Goal: Obtain resource: Download file/media

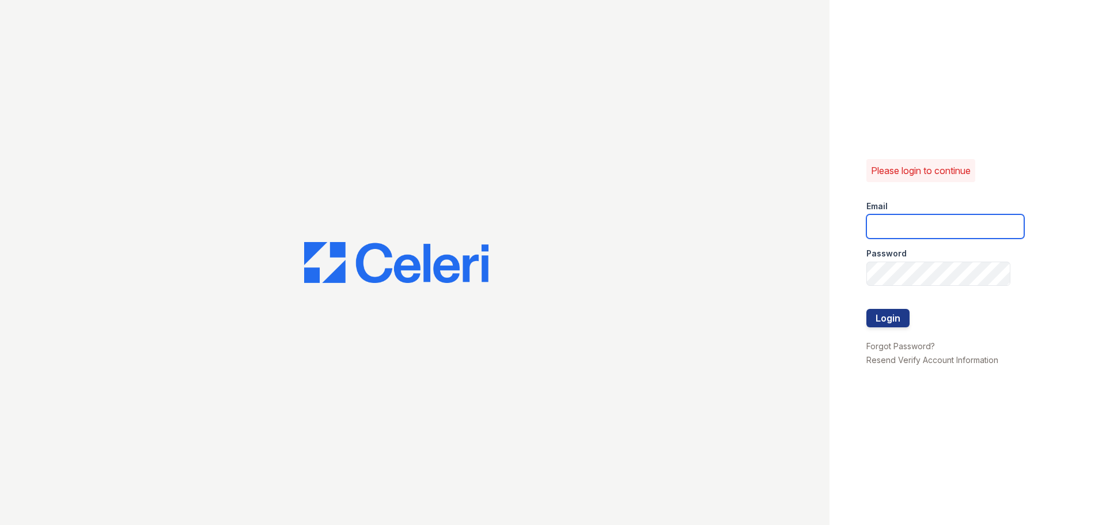
type input "arrivecrofton@trinity-pm.com"
click at [878, 327] on div at bounding box center [945, 333] width 158 height 12
click at [883, 324] on button "Login" at bounding box center [887, 318] width 43 height 18
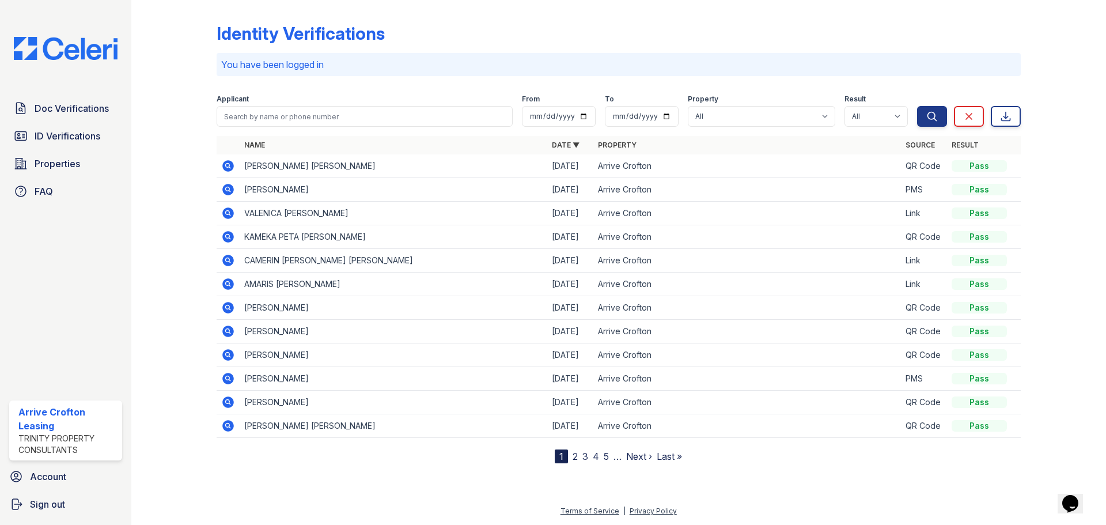
click at [229, 261] on icon at bounding box center [228, 260] width 14 height 14
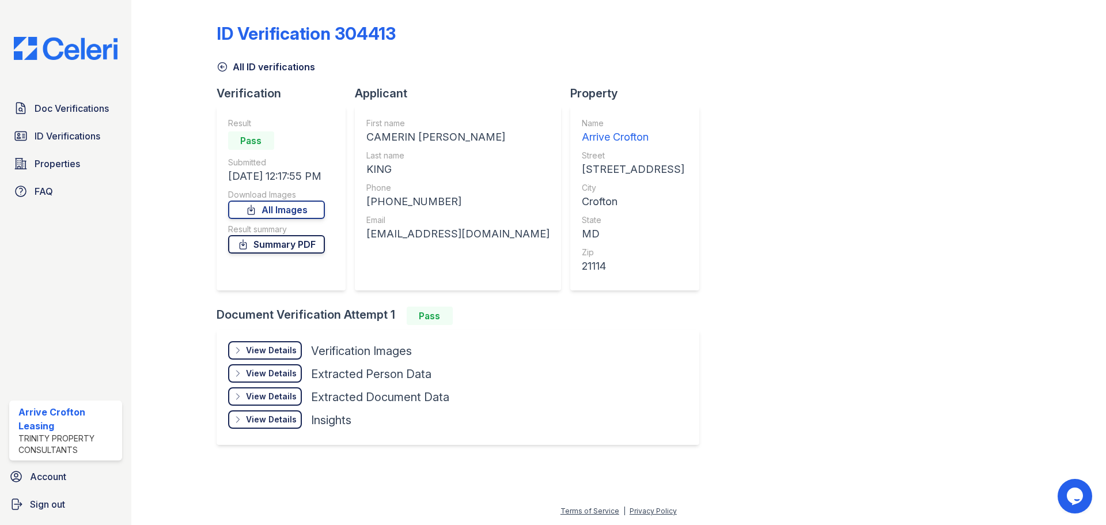
click at [273, 247] on link "Summary PDF" at bounding box center [276, 244] width 97 height 18
click at [282, 350] on div "View Details" at bounding box center [271, 350] width 51 height 12
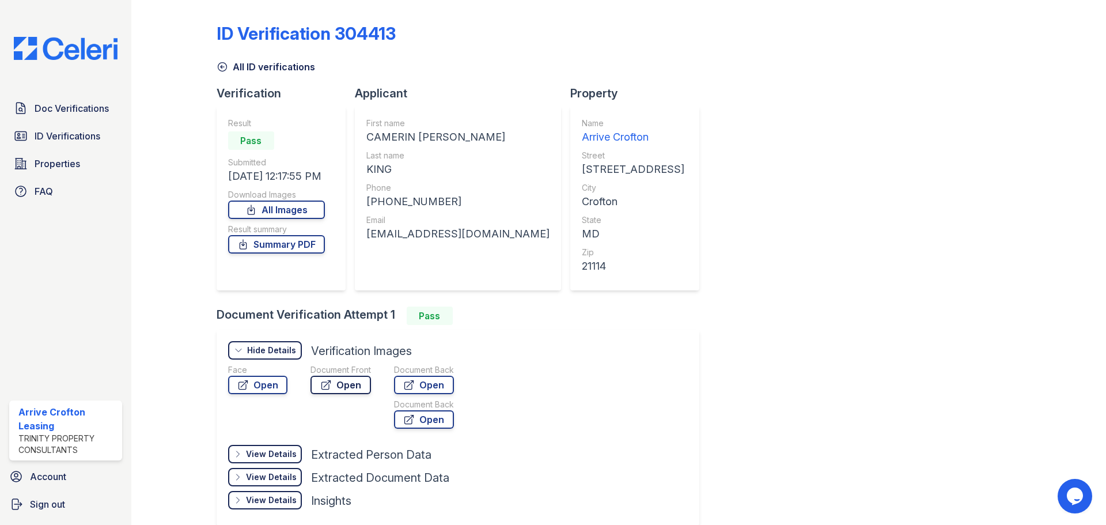
click at [347, 389] on link "Open" at bounding box center [340, 384] width 60 height 18
click at [421, 392] on link "Open" at bounding box center [424, 384] width 60 height 18
click at [223, 67] on icon at bounding box center [222, 67] width 9 height 9
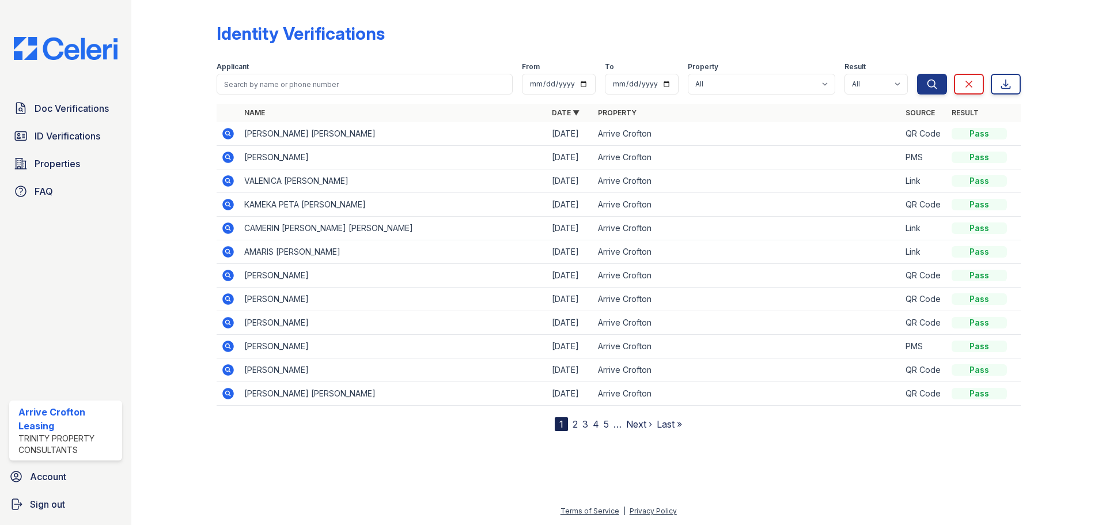
click at [572, 423] on link "2" at bounding box center [574, 424] width 5 height 12
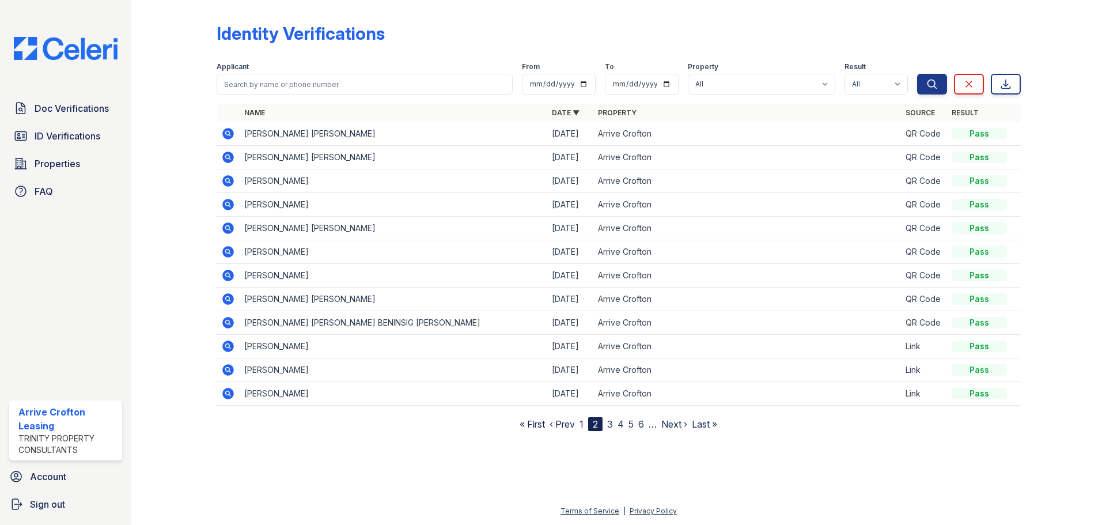
click at [227, 343] on icon at bounding box center [228, 346] width 12 height 12
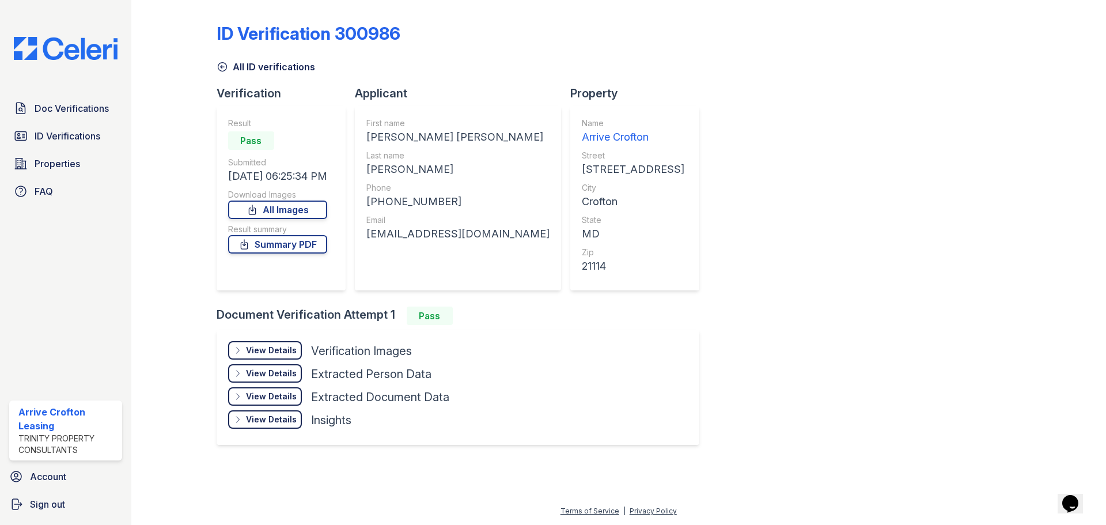
click at [265, 346] on div "View Details" at bounding box center [271, 350] width 51 height 12
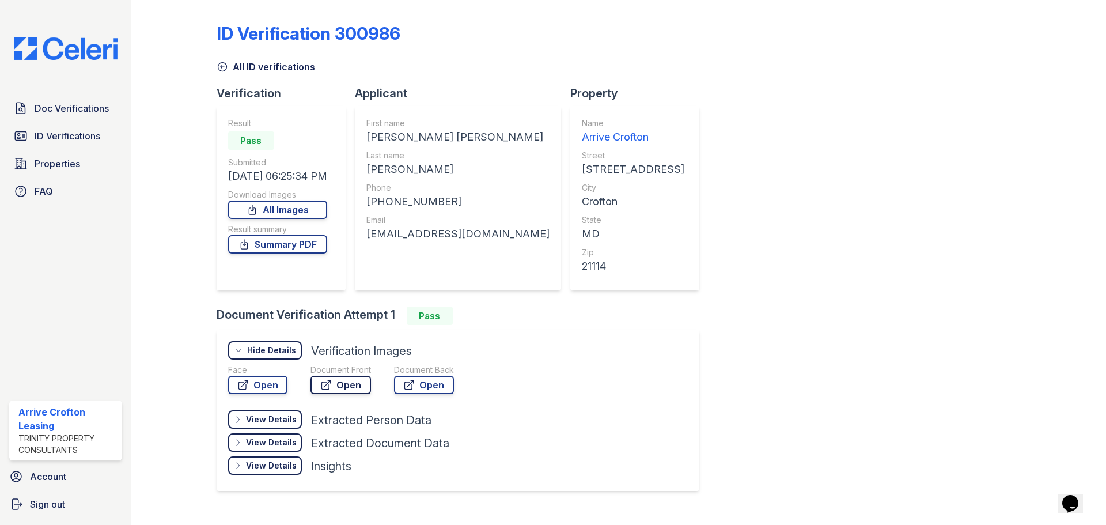
click at [359, 386] on link "Open" at bounding box center [340, 384] width 60 height 18
click at [421, 387] on link "Open" at bounding box center [424, 384] width 60 height 18
click at [289, 245] on link "Summary PDF" at bounding box center [277, 244] width 99 height 18
click at [71, 113] on span "Doc Verifications" at bounding box center [72, 108] width 74 height 14
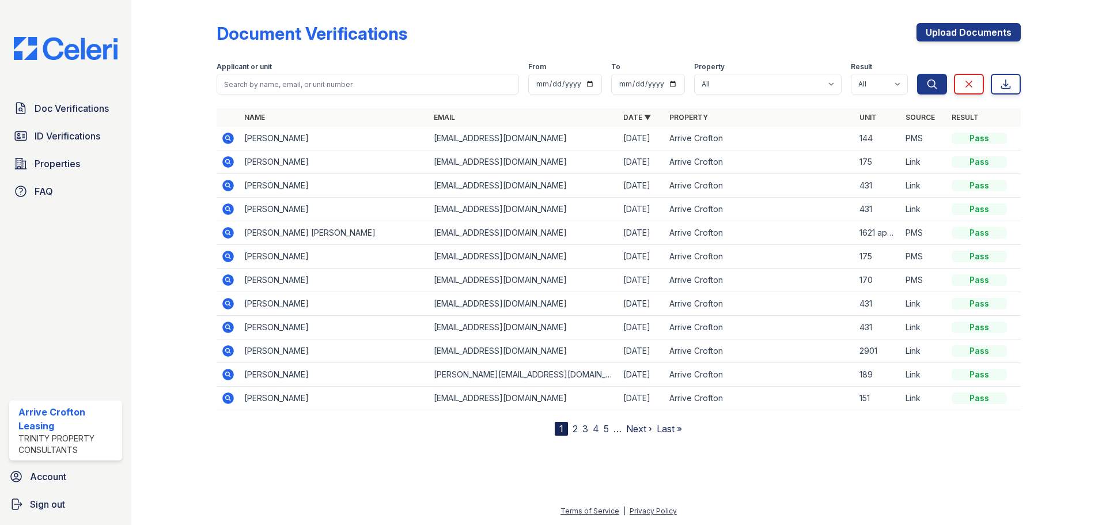
click at [227, 185] on icon at bounding box center [227, 184] width 3 height 3
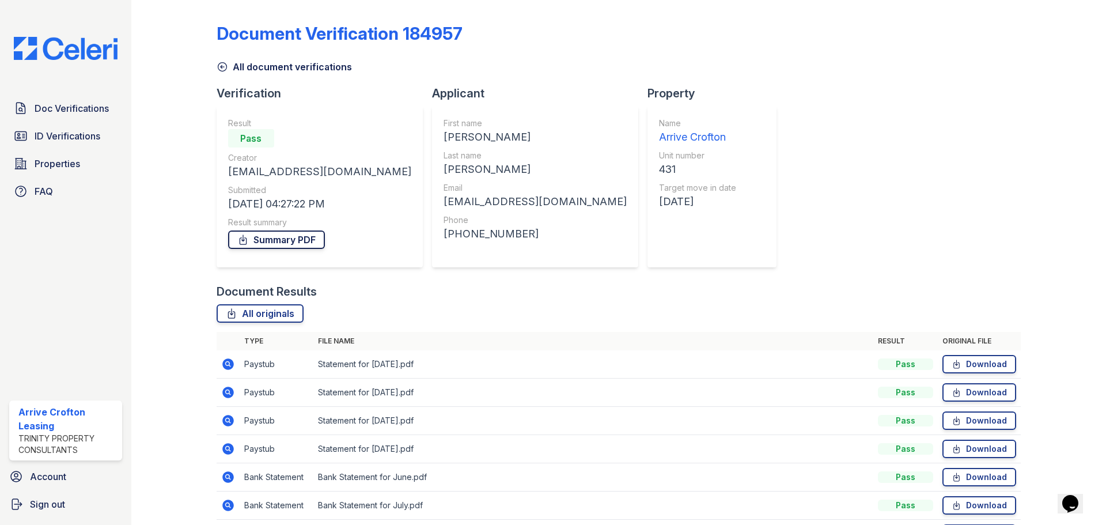
click at [281, 245] on link "Summary PDF" at bounding box center [276, 239] width 97 height 18
click at [226, 66] on icon at bounding box center [222, 67] width 12 height 12
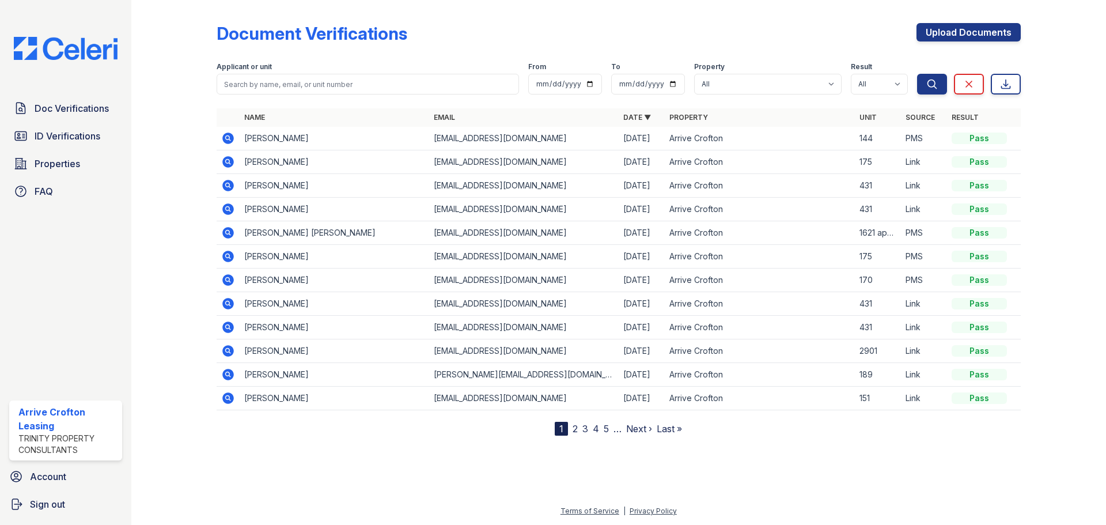
click at [234, 210] on icon at bounding box center [228, 209] width 14 height 14
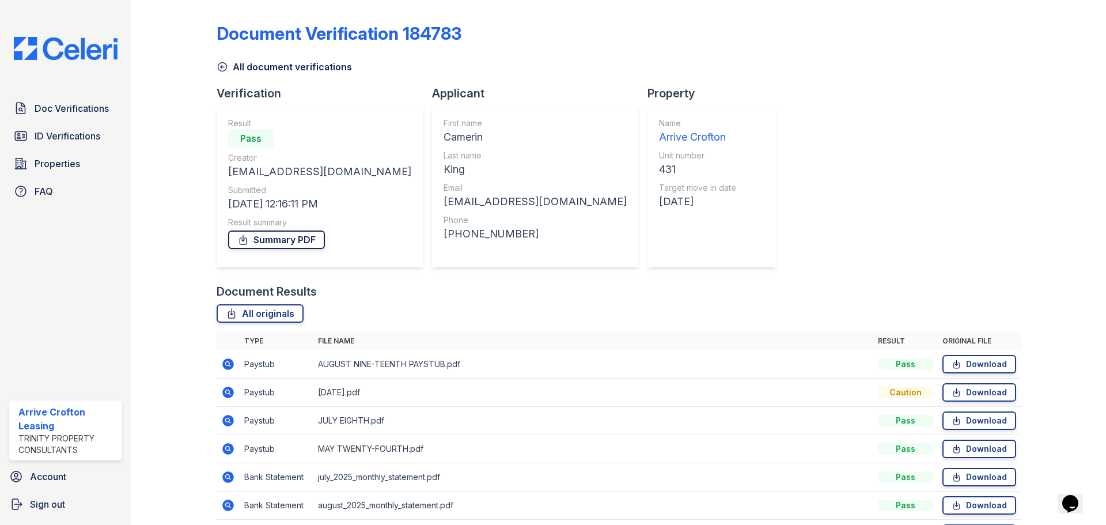
click at [271, 240] on link "Summary PDF" at bounding box center [276, 239] width 97 height 18
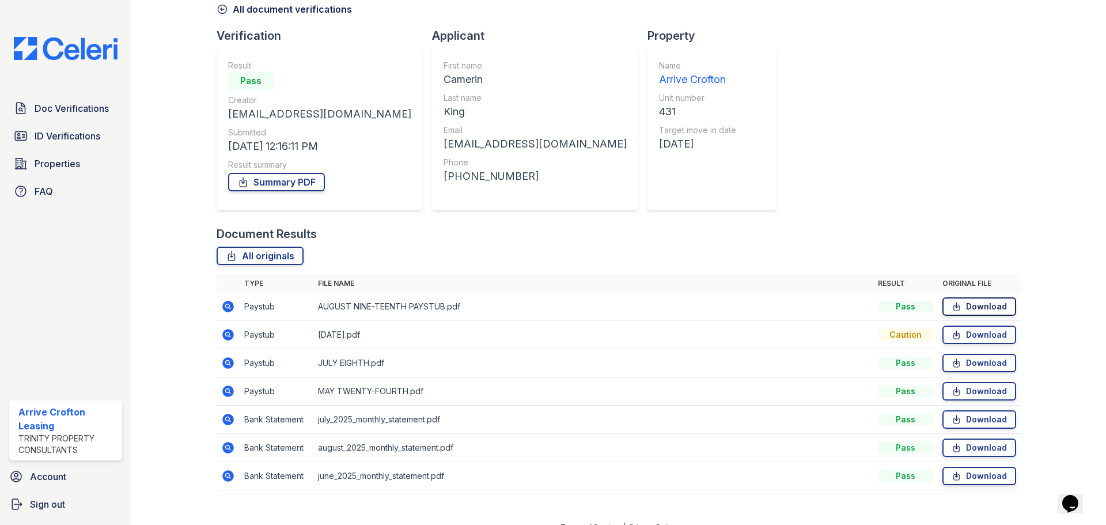
click at [989, 307] on link "Download" at bounding box center [979, 306] width 74 height 18
click at [975, 333] on link "Download" at bounding box center [979, 334] width 74 height 18
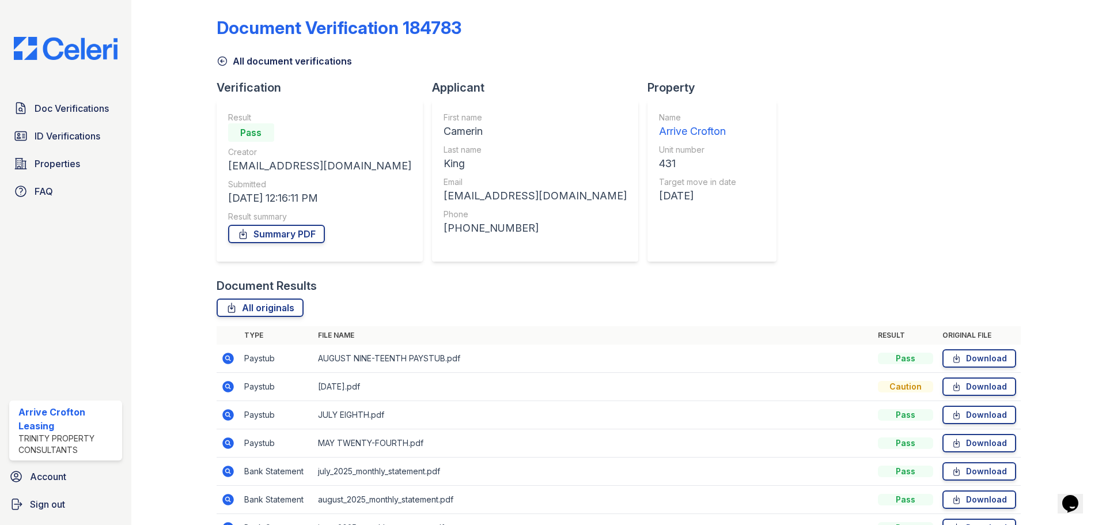
scroll to position [0, 0]
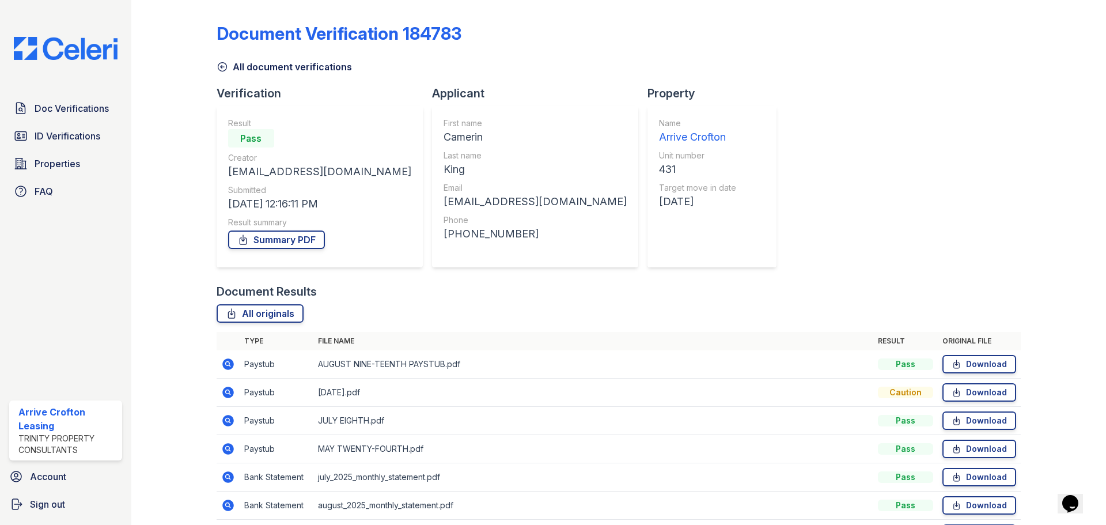
click at [221, 67] on icon at bounding box center [222, 67] width 12 height 12
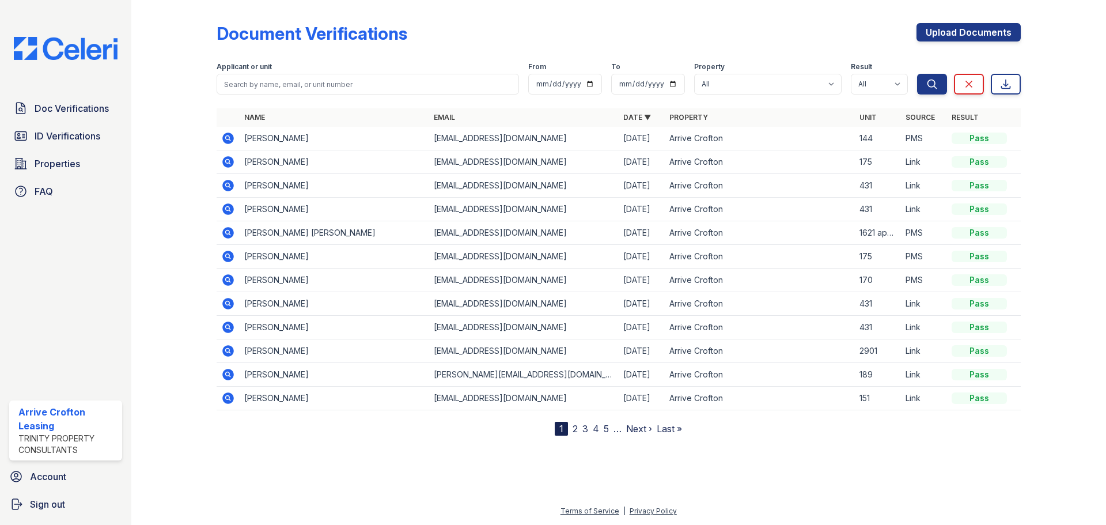
click at [229, 185] on icon at bounding box center [227, 184] width 3 height 3
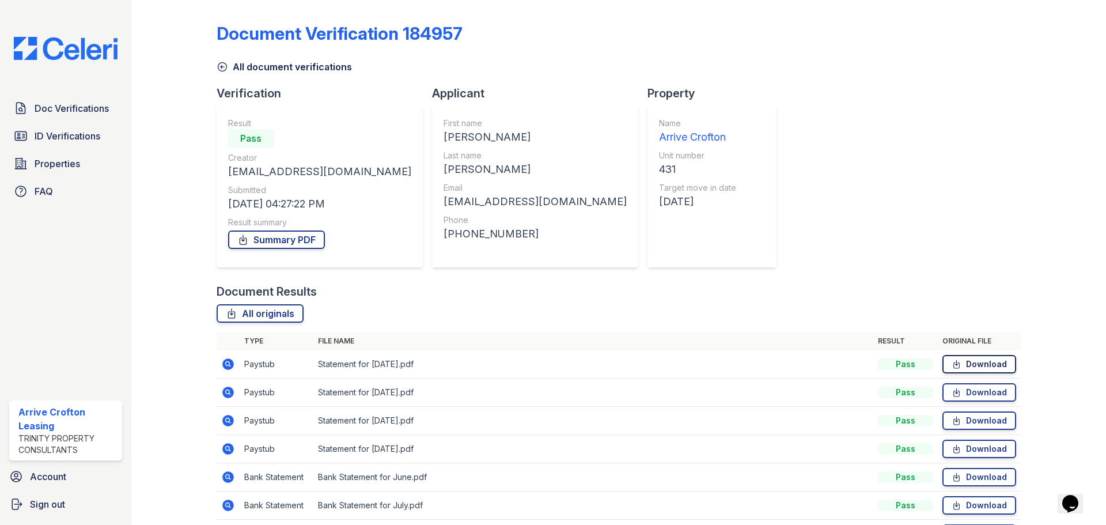
click at [979, 365] on link "Download" at bounding box center [979, 364] width 74 height 18
click at [988, 368] on link "Download" at bounding box center [979, 364] width 74 height 18
click at [985, 396] on link "Download" at bounding box center [979, 392] width 74 height 18
click at [229, 66] on link "All document verifications" at bounding box center [283, 67] width 135 height 14
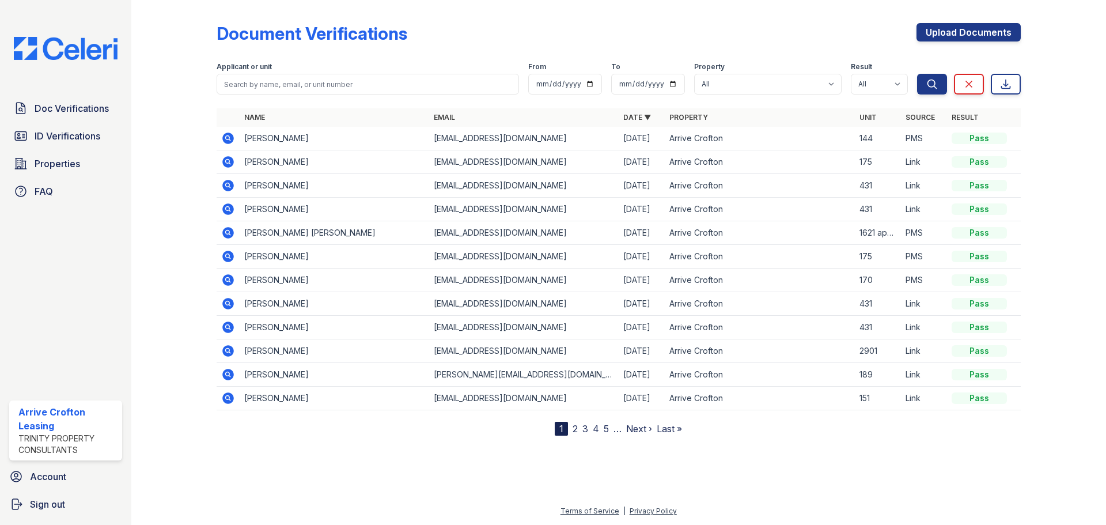
click at [229, 208] on icon at bounding box center [227, 208] width 3 height 3
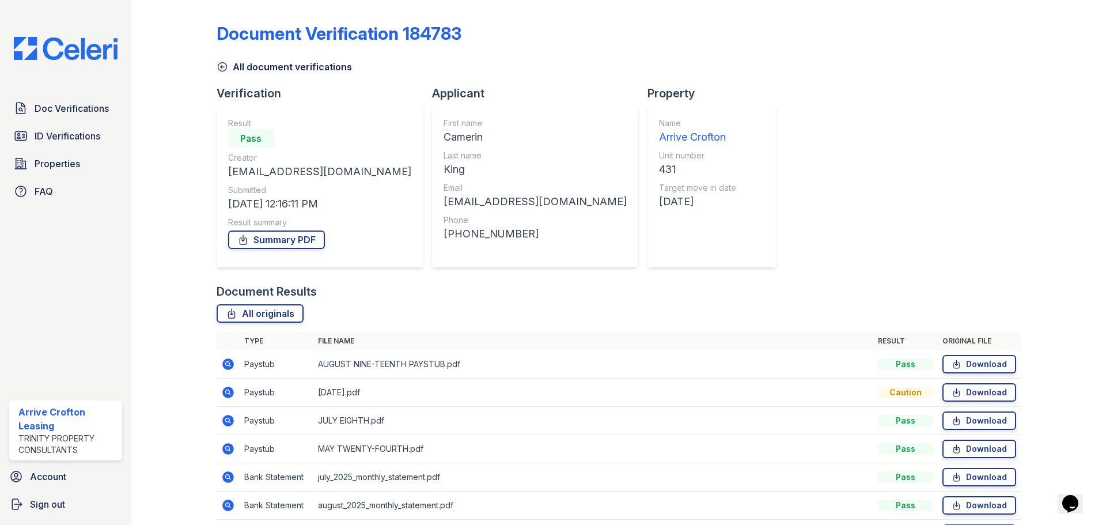
scroll to position [58, 0]
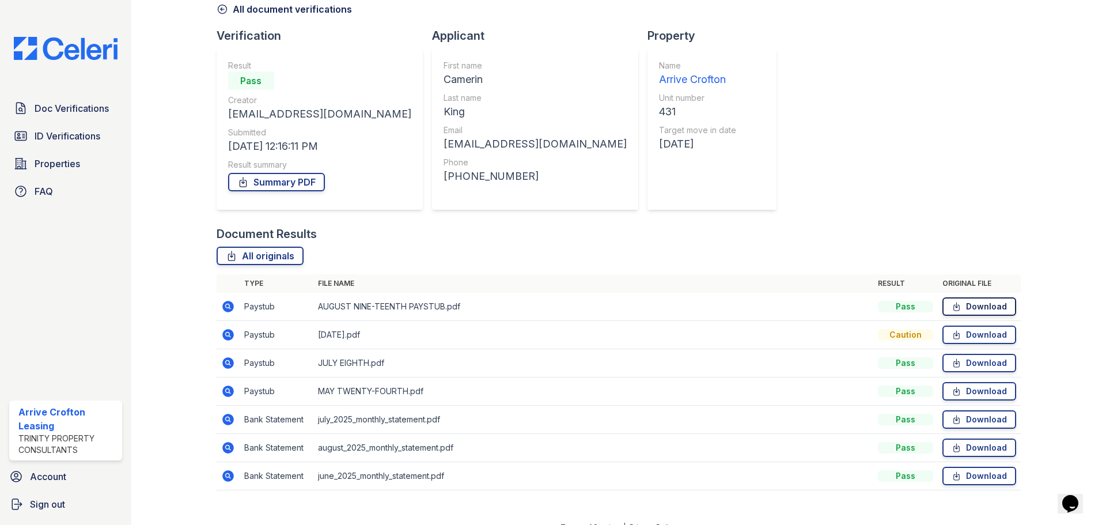
click at [987, 306] on link "Download" at bounding box center [979, 306] width 74 height 18
click at [976, 336] on link "Download" at bounding box center [979, 334] width 74 height 18
click at [996, 363] on link "Download" at bounding box center [979, 363] width 74 height 18
click at [963, 367] on link "Download" at bounding box center [979, 363] width 74 height 18
click at [979, 388] on link "Download" at bounding box center [979, 391] width 74 height 18
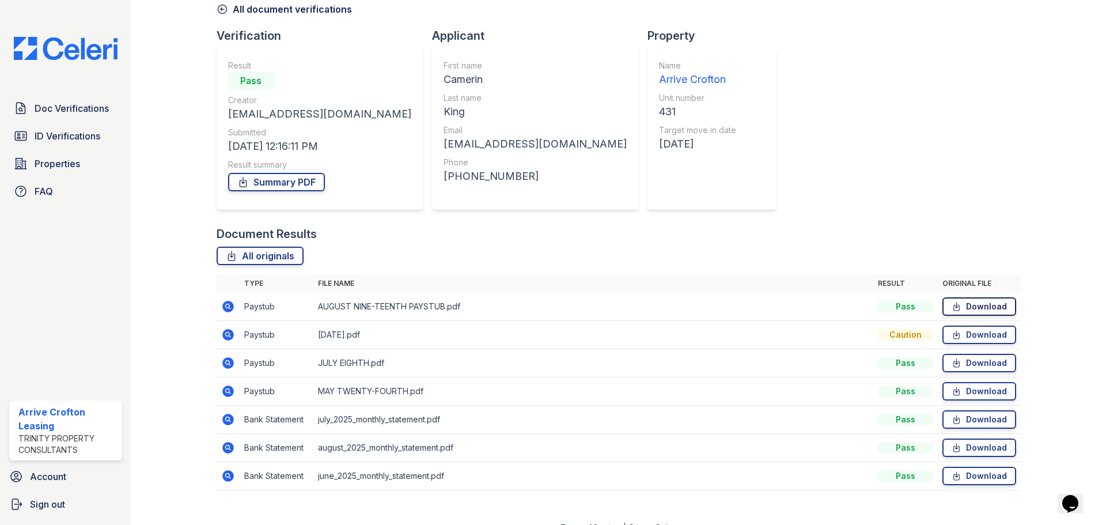
click at [998, 307] on link "Download" at bounding box center [979, 306] width 74 height 18
click at [222, 14] on icon at bounding box center [222, 9] width 12 height 12
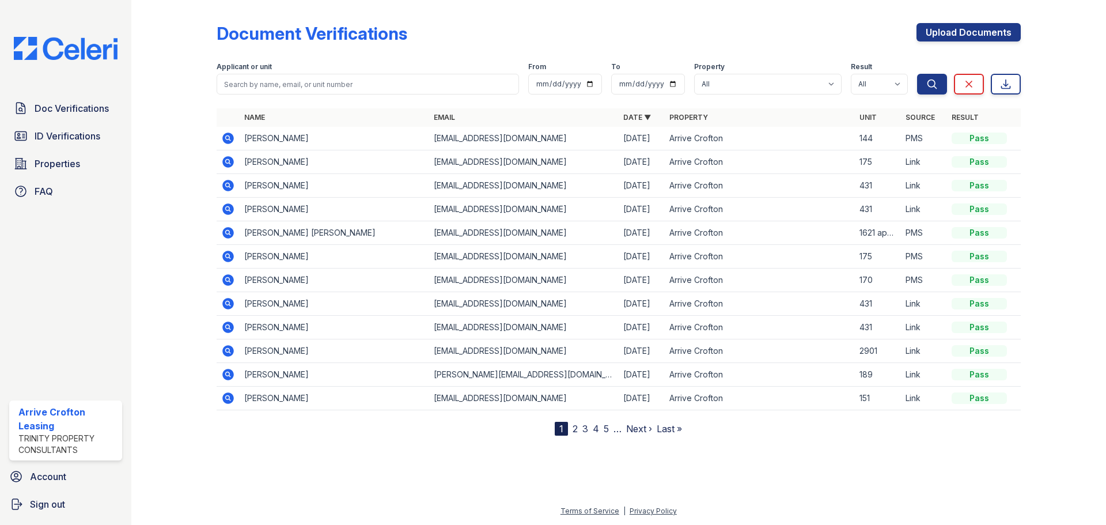
click at [229, 157] on icon at bounding box center [228, 162] width 12 height 12
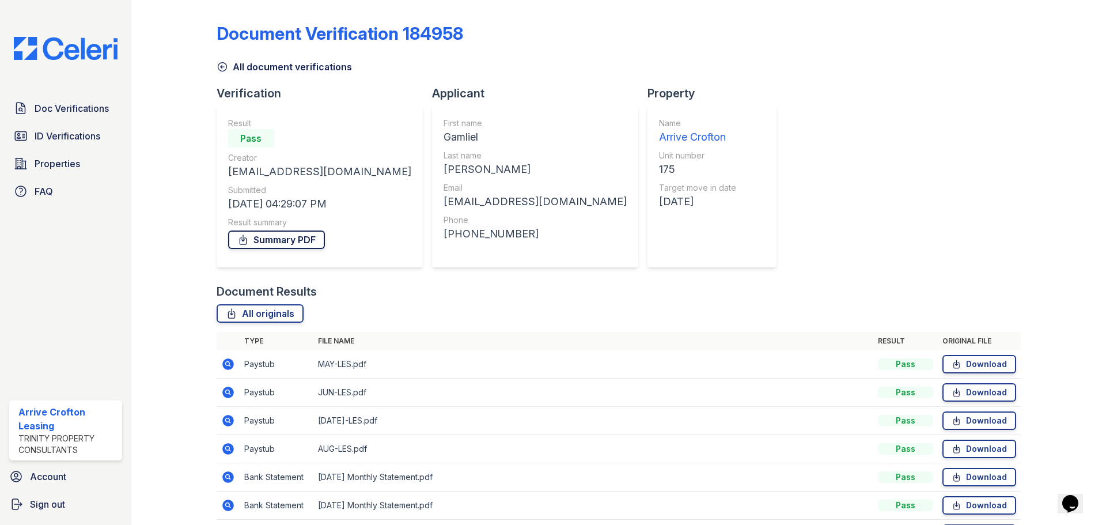
click at [287, 242] on link "Summary PDF" at bounding box center [276, 239] width 97 height 18
click at [219, 67] on icon at bounding box center [222, 67] width 12 height 12
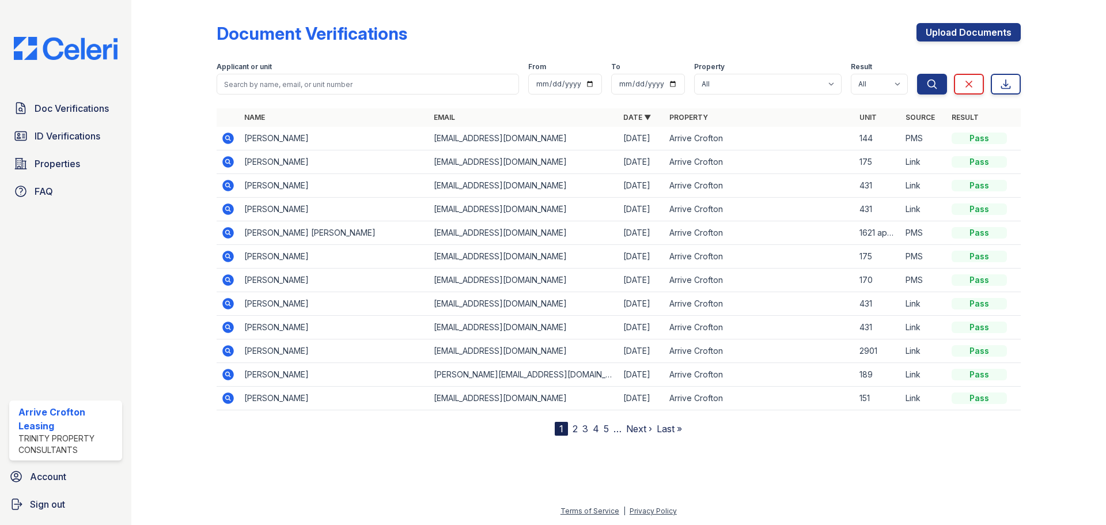
click at [226, 252] on icon at bounding box center [228, 256] width 12 height 12
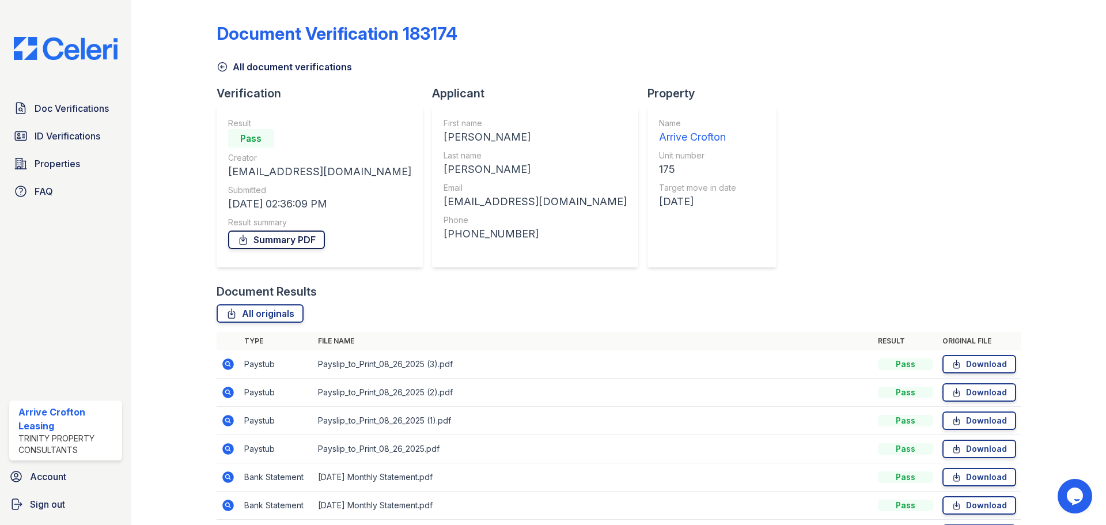
click at [298, 236] on link "Summary PDF" at bounding box center [276, 239] width 97 height 18
click at [214, 69] on div at bounding box center [183, 282] width 67 height 554
click at [81, 135] on span "ID Verifications" at bounding box center [68, 136] width 66 height 14
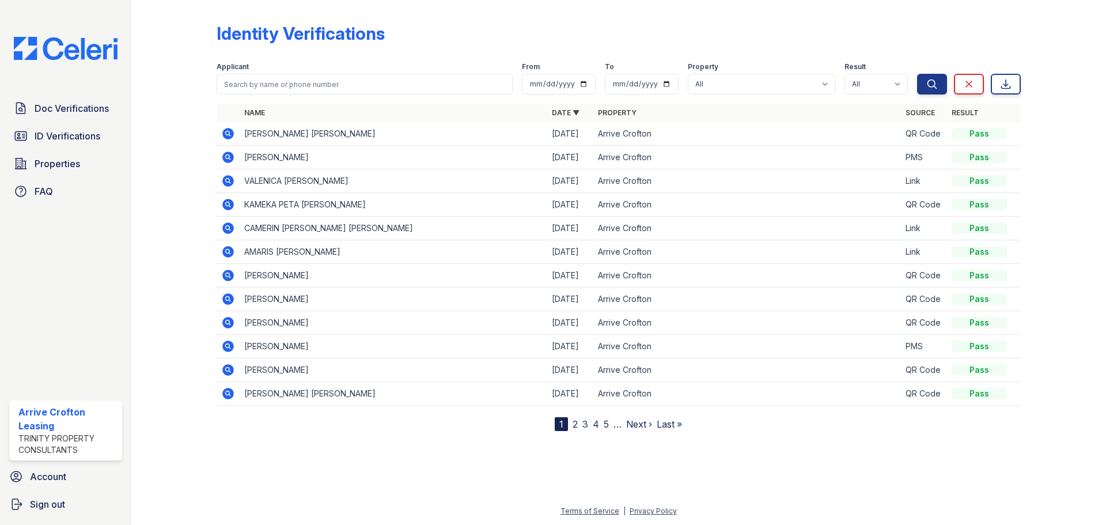
click at [574, 424] on link "2" at bounding box center [574, 424] width 5 height 12
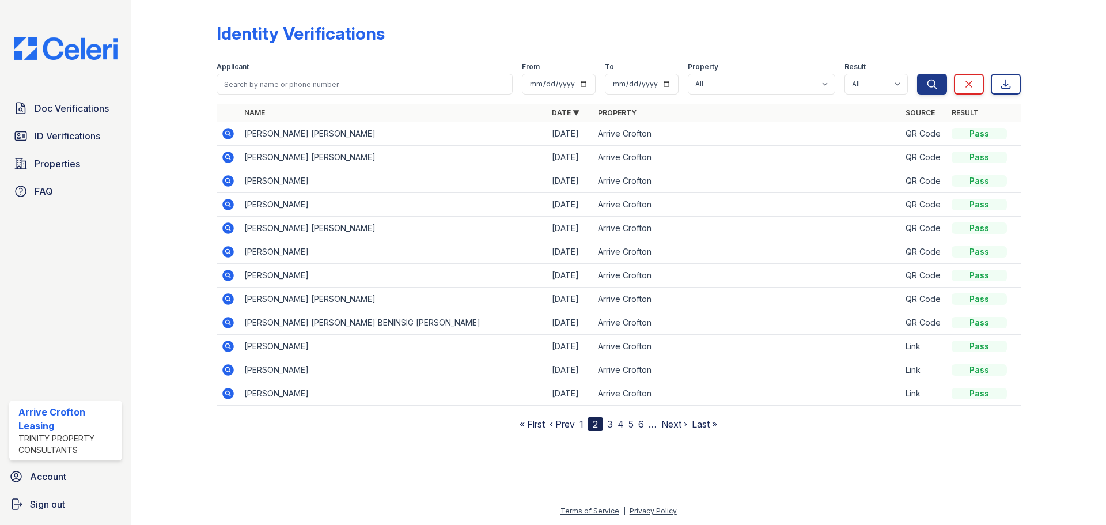
drag, startPoint x: 219, startPoint y: 249, endPoint x: 226, endPoint y: 255, distance: 8.6
click at [219, 249] on td at bounding box center [227, 252] width 23 height 24
click at [226, 255] on icon at bounding box center [228, 252] width 12 height 12
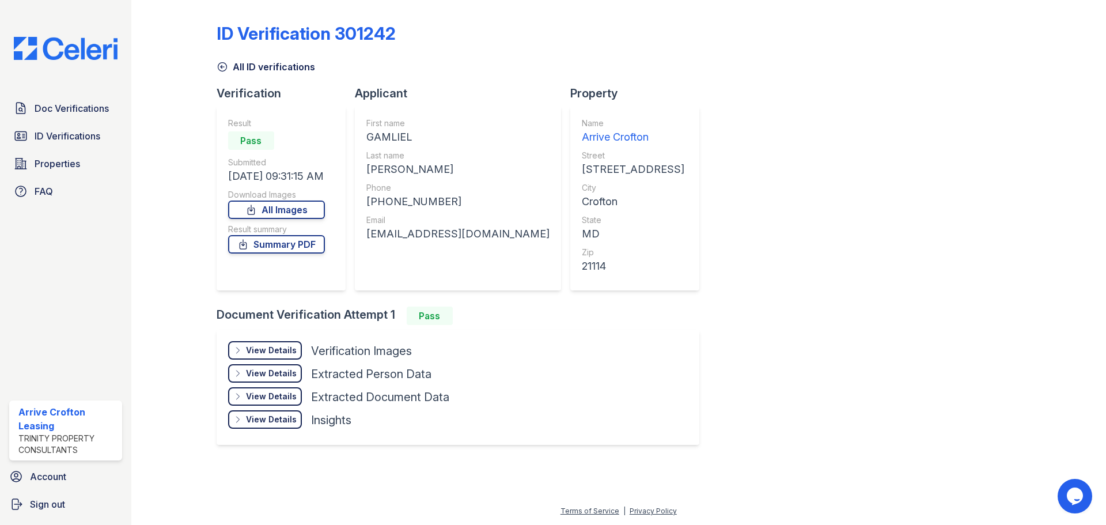
click at [259, 343] on div "View Details Details" at bounding box center [265, 350] width 74 height 18
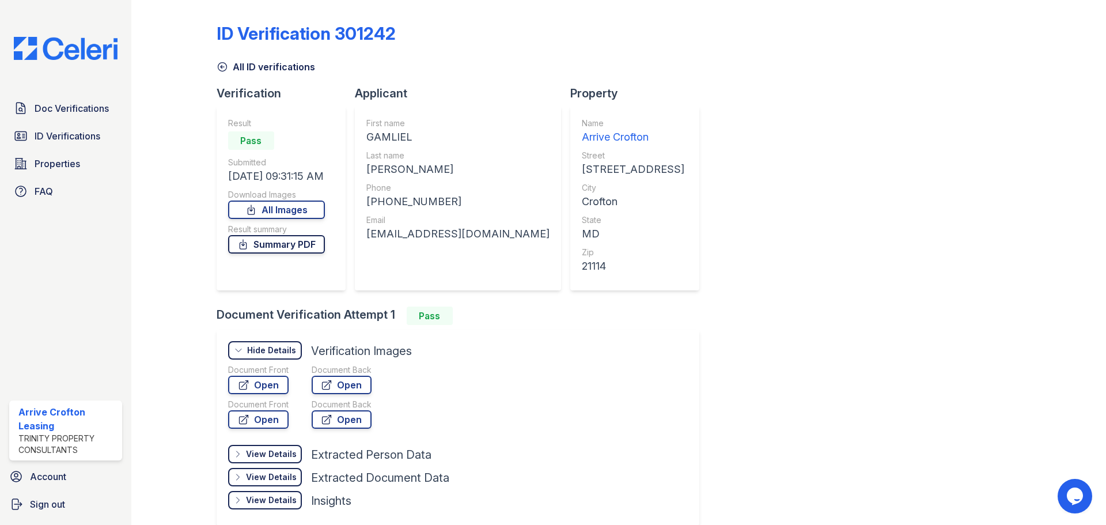
click at [310, 246] on link "Summary PDF" at bounding box center [276, 244] width 97 height 18
click at [278, 386] on link "Open" at bounding box center [258, 384] width 60 height 18
click at [347, 381] on link "Open" at bounding box center [342, 384] width 60 height 18
click at [221, 64] on icon at bounding box center [222, 67] width 12 height 12
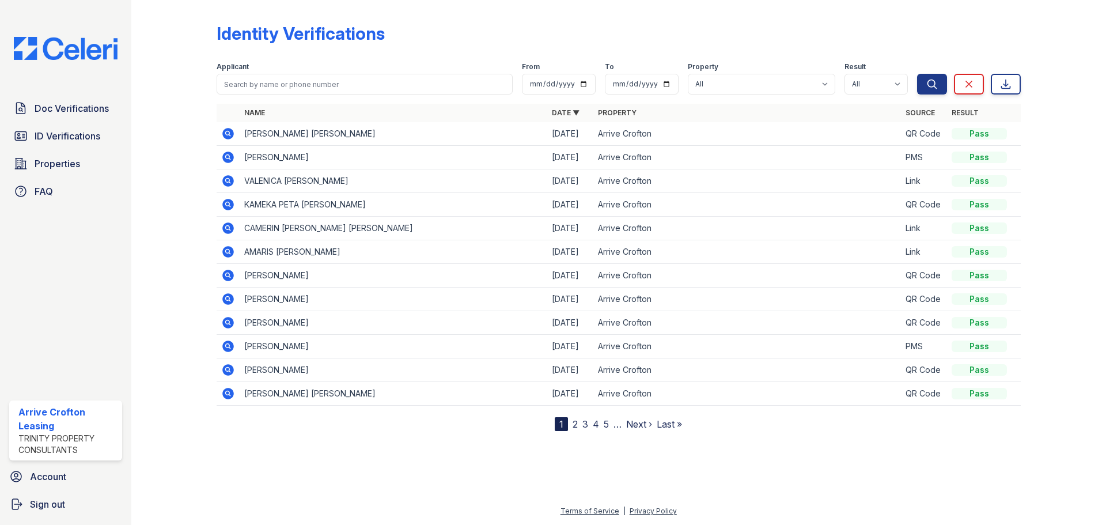
click at [573, 426] on link "2" at bounding box center [574, 424] width 5 height 12
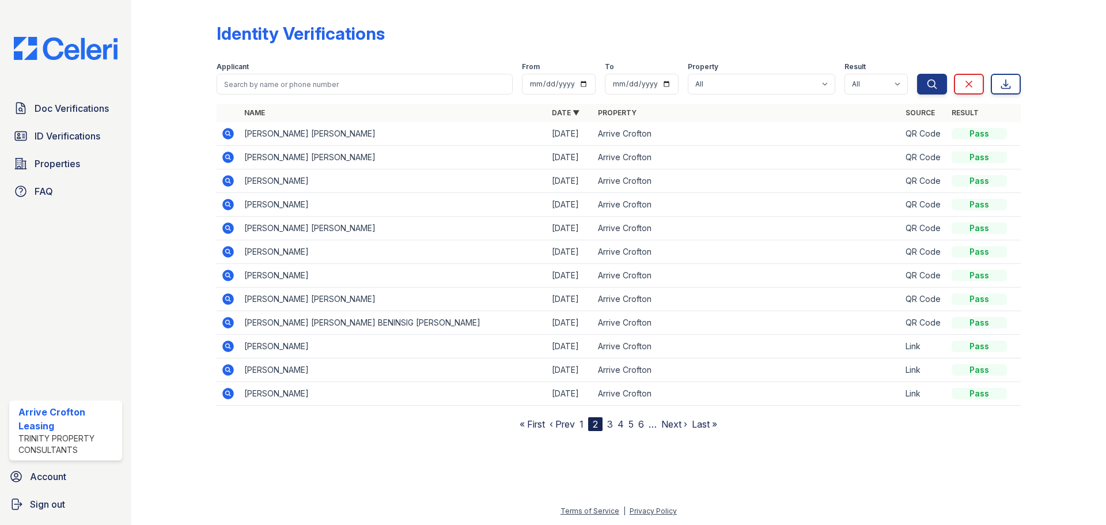
click at [230, 276] on icon at bounding box center [228, 275] width 12 height 12
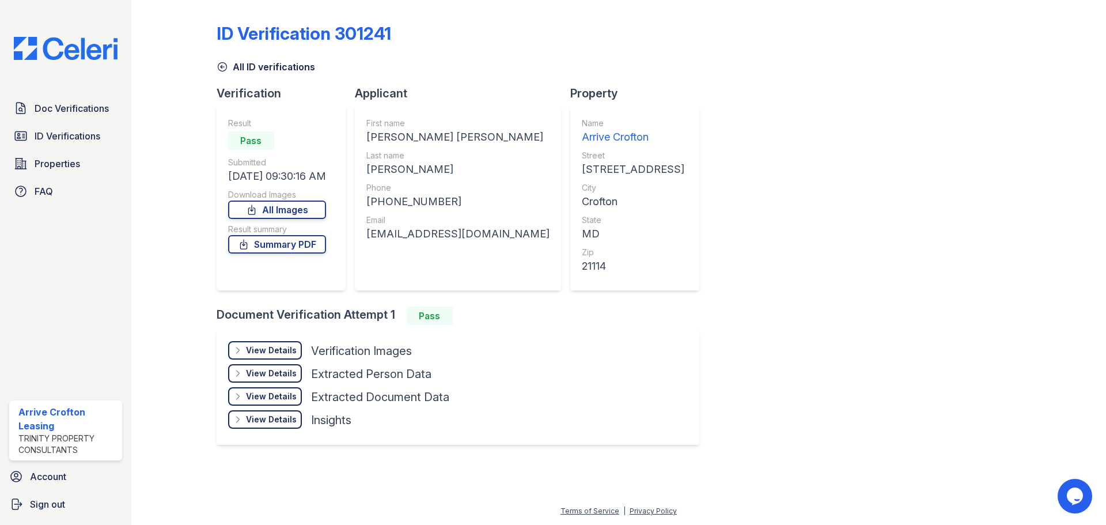
click at [277, 344] on div "View Details Details" at bounding box center [265, 350] width 74 height 18
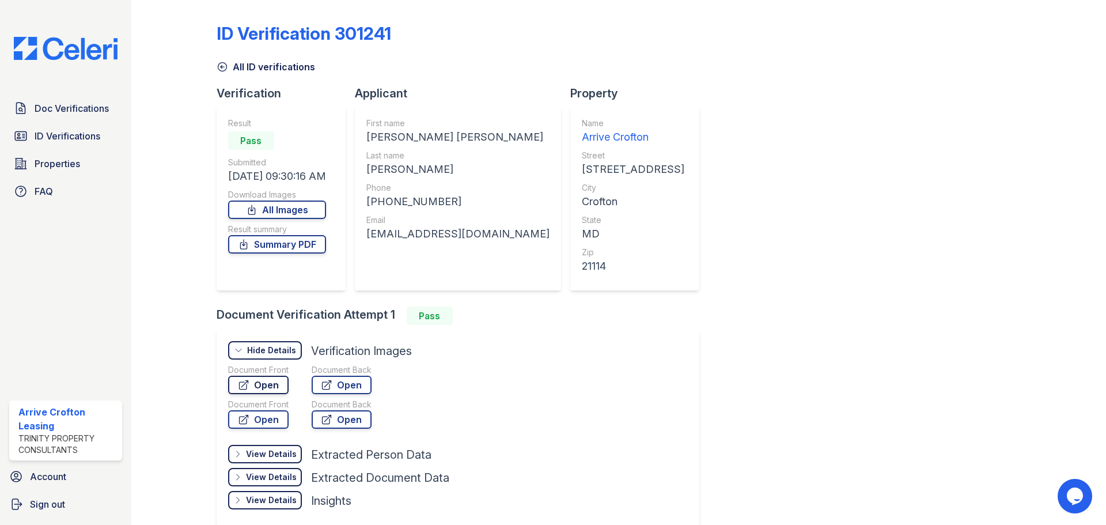
click at [280, 382] on link "Open" at bounding box center [258, 384] width 60 height 18
click at [350, 388] on link "Open" at bounding box center [342, 384] width 60 height 18
click at [278, 245] on link "Summary PDF" at bounding box center [277, 244] width 98 height 18
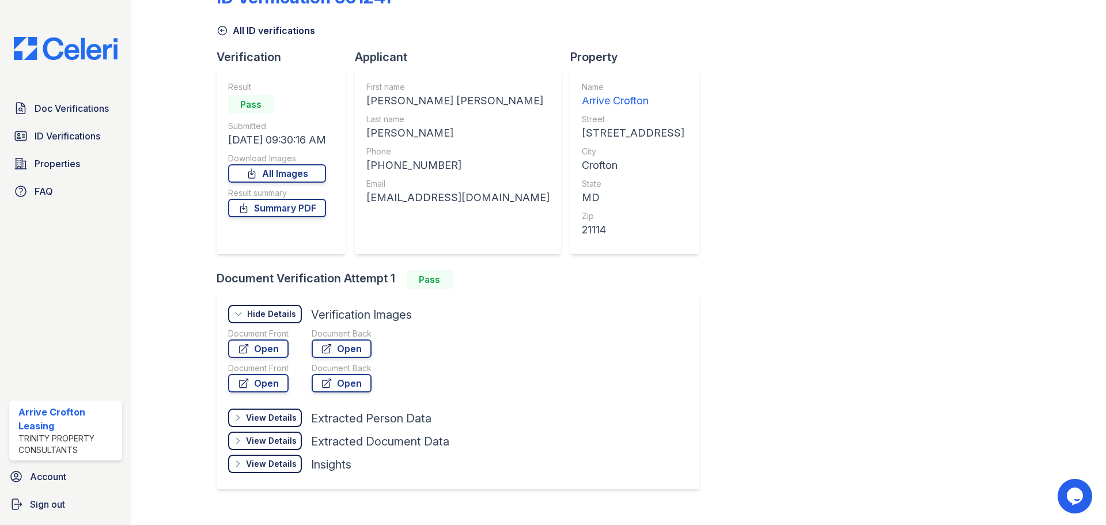
scroll to position [56, 0]
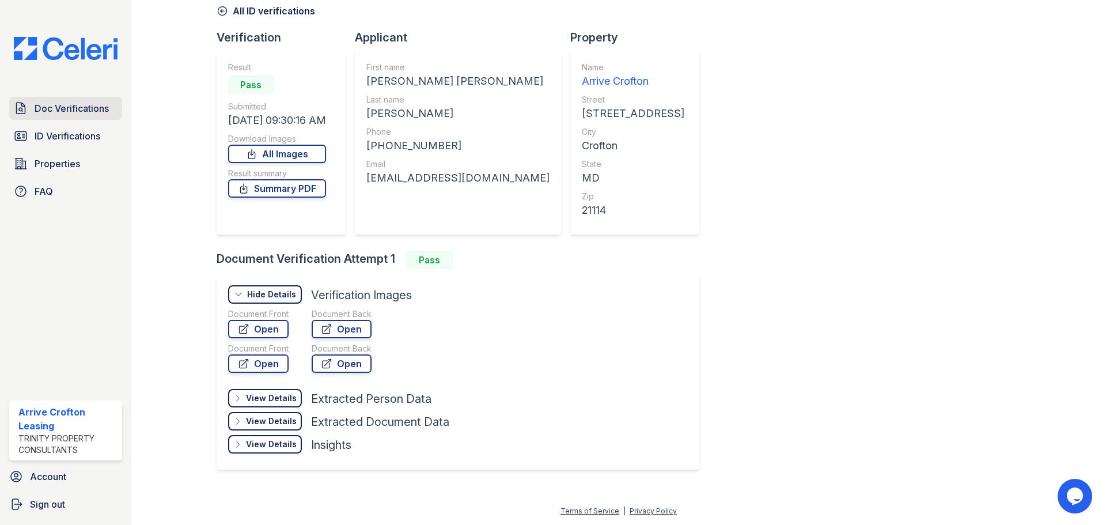
click at [64, 112] on span "Doc Verifications" at bounding box center [72, 108] width 74 height 14
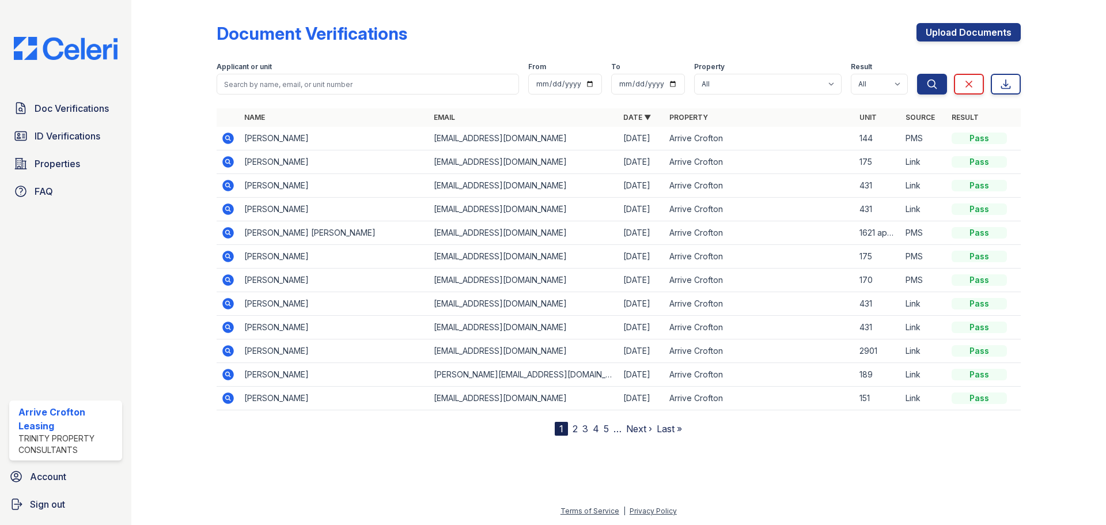
click at [226, 257] on icon at bounding box center [228, 256] width 14 height 14
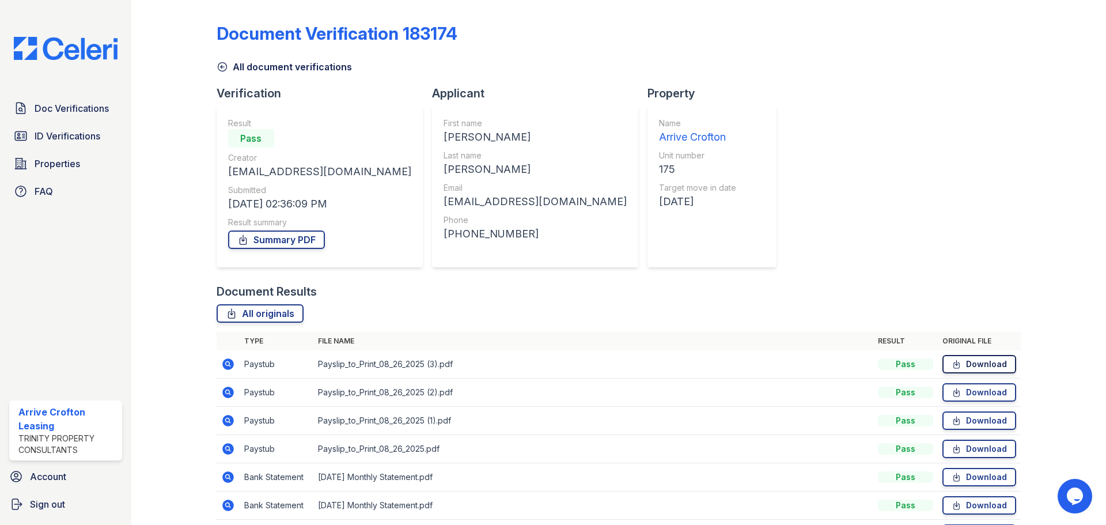
click at [981, 357] on link "Download" at bounding box center [979, 364] width 74 height 18
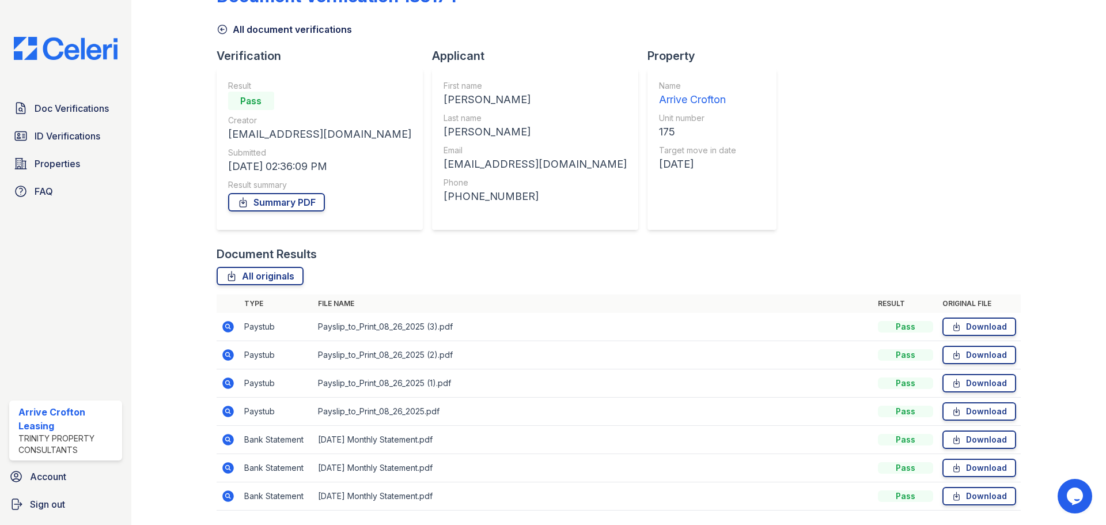
scroll to position [58, 0]
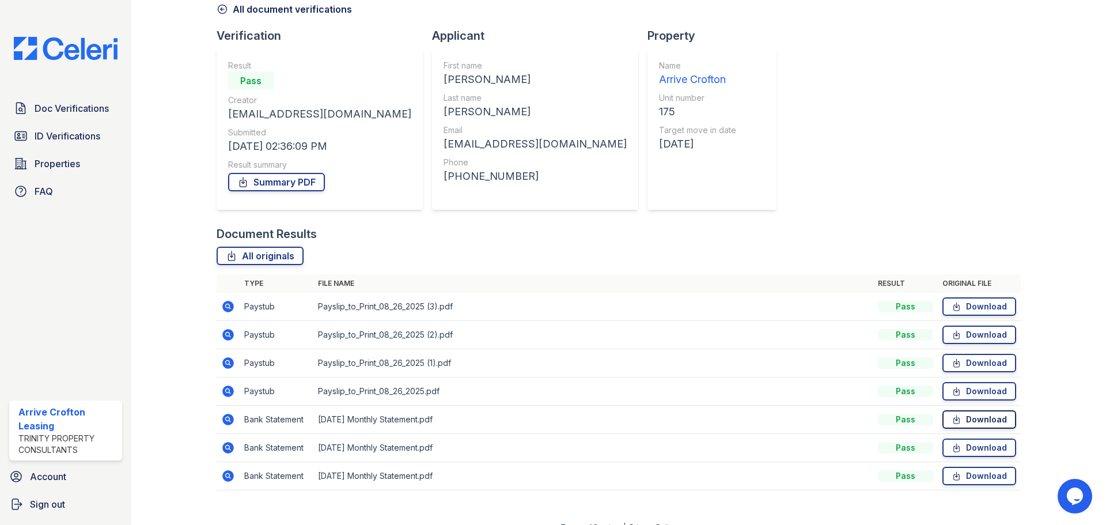
click at [968, 423] on link "Download" at bounding box center [979, 419] width 74 height 18
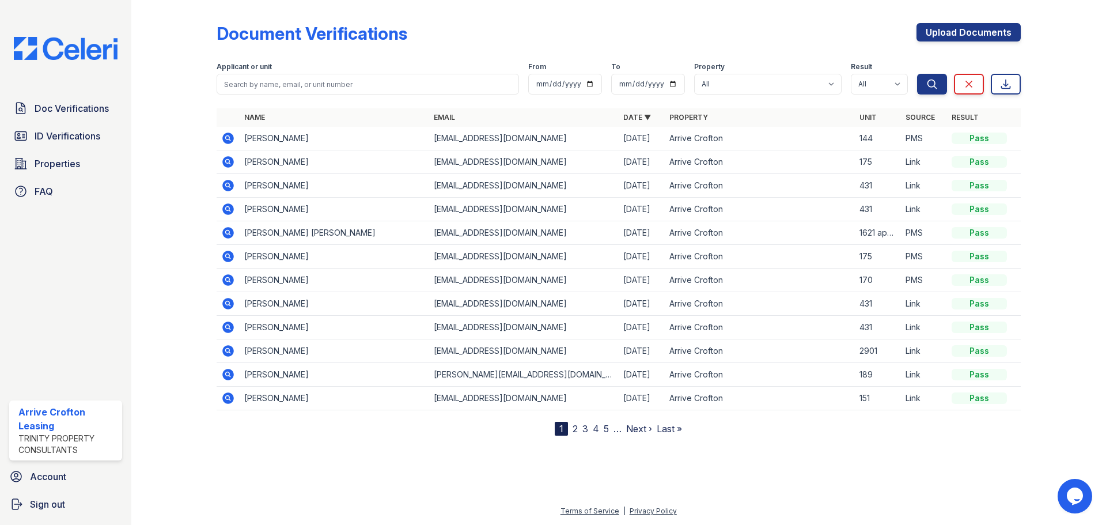
click at [225, 138] on icon at bounding box center [228, 138] width 12 height 12
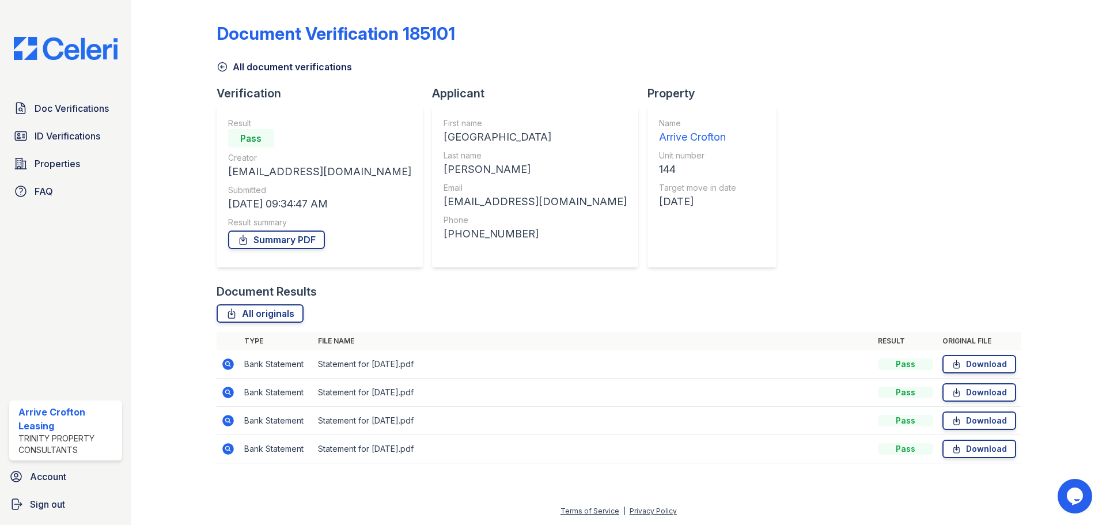
click at [223, 64] on icon at bounding box center [222, 67] width 12 height 12
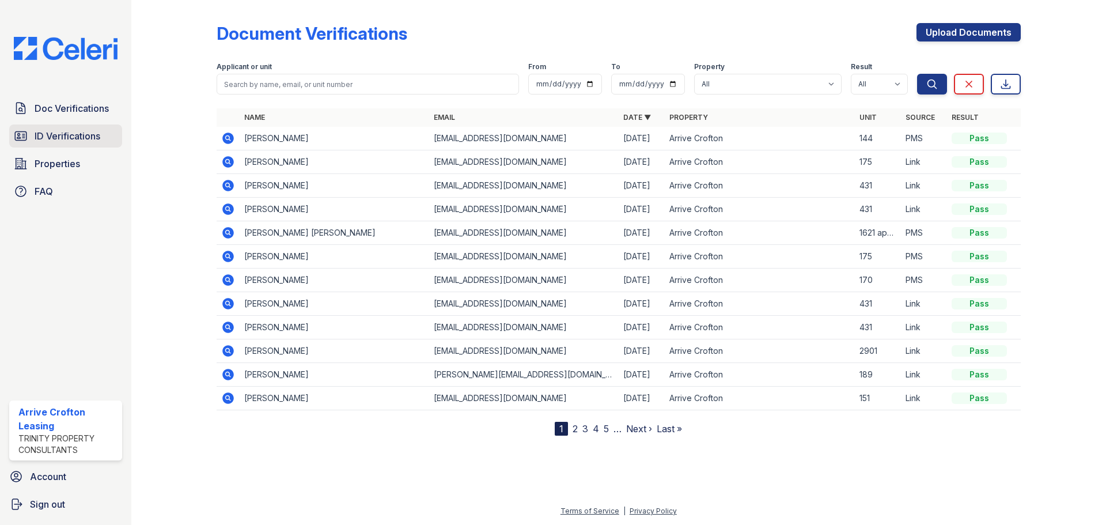
click at [66, 139] on span "ID Verifications" at bounding box center [68, 136] width 66 height 14
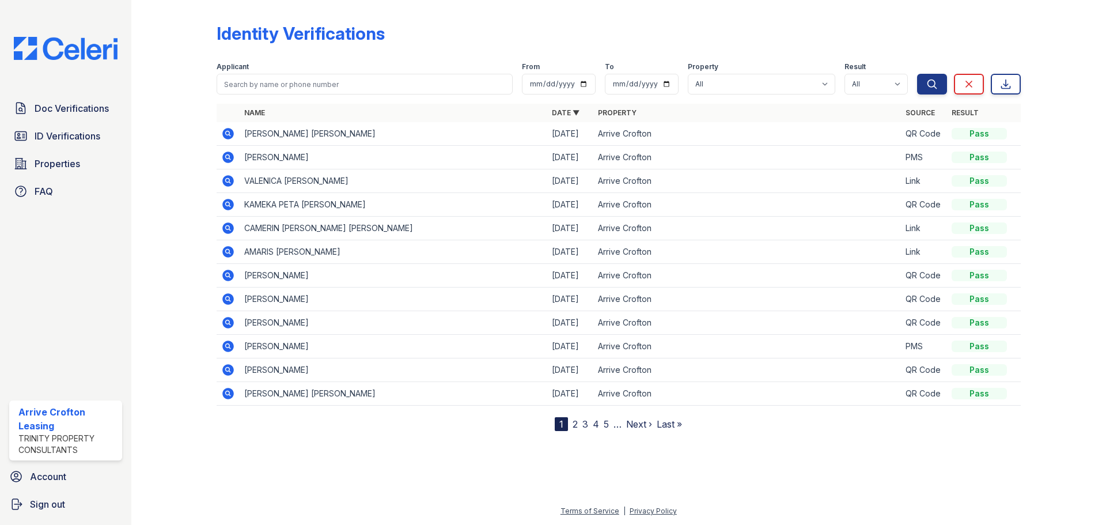
click at [218, 153] on td at bounding box center [227, 158] width 23 height 24
